Goal: Check status: Check status

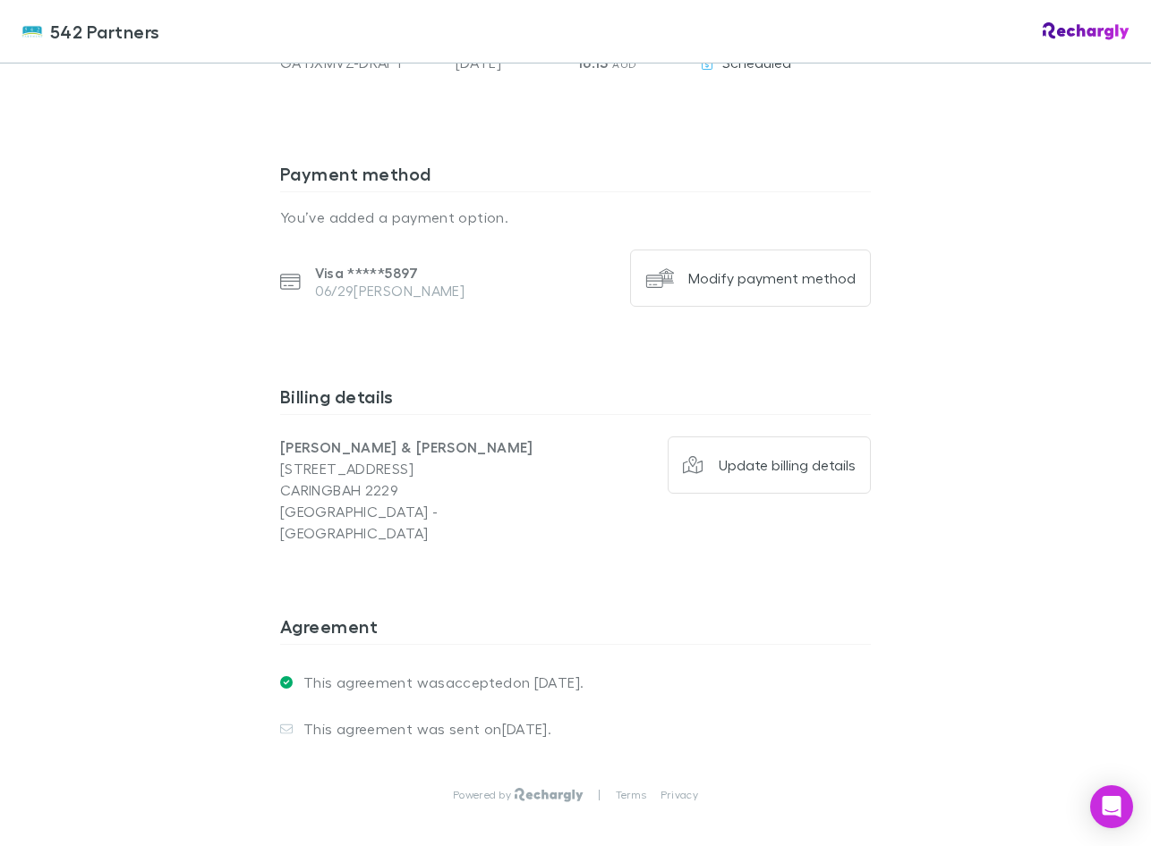
scroll to position [1153, 0]
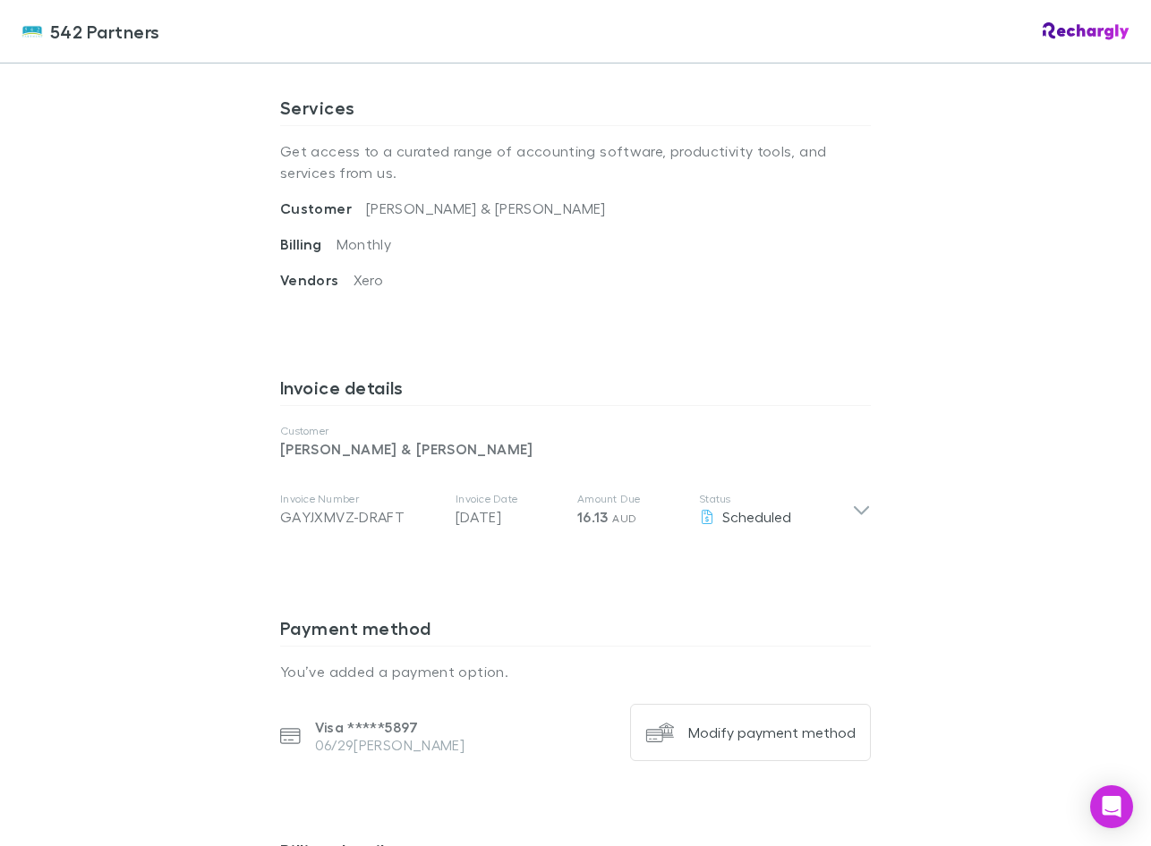
scroll to position [626, 0]
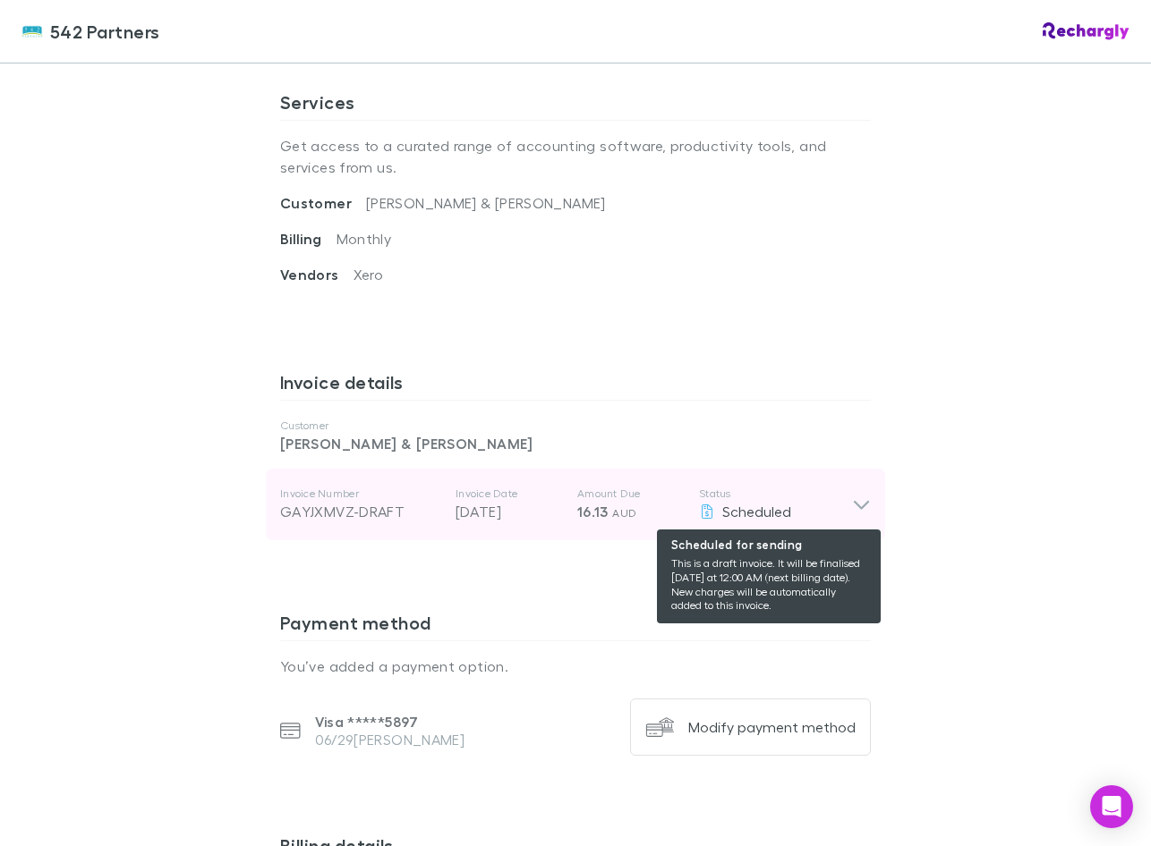
click at [746, 518] on span "Scheduled" at bounding box center [756, 511] width 69 height 17
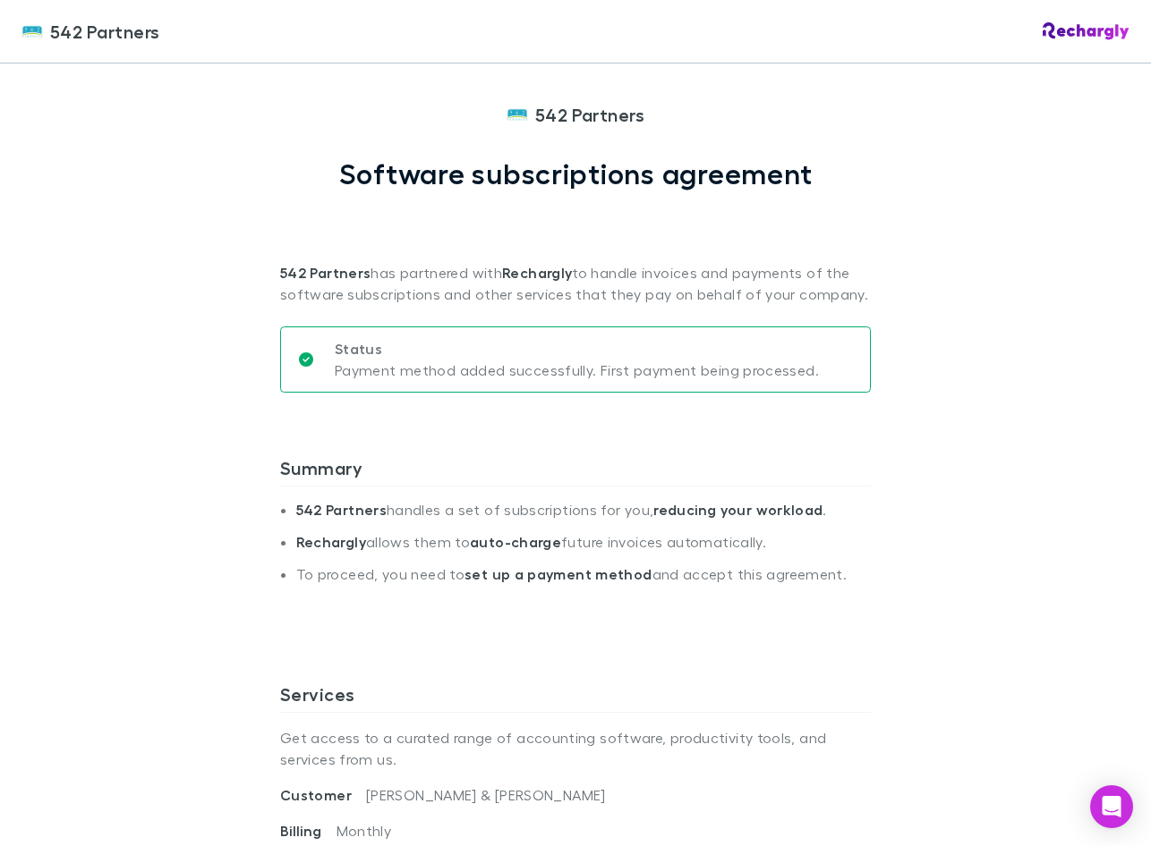
scroll to position [0, 0]
